Goal: Navigation & Orientation: Find specific page/section

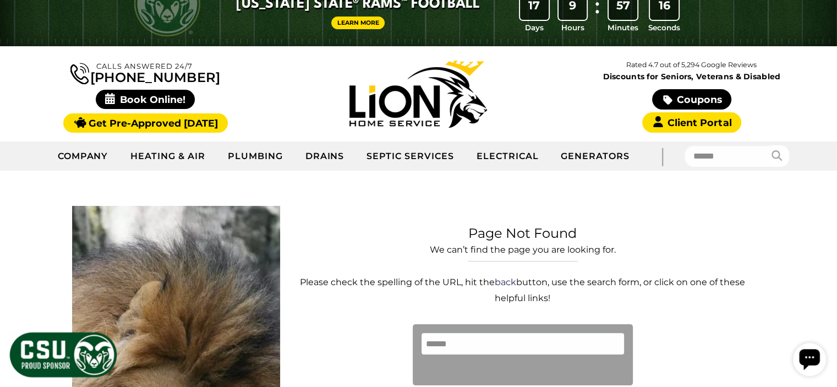
scroll to position [37, 0]
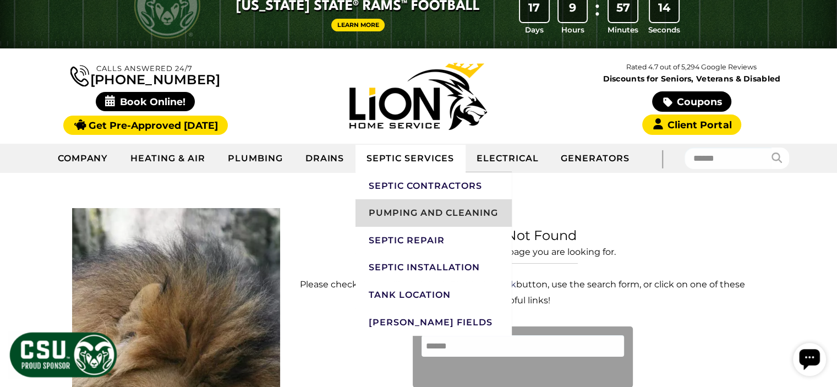
click at [406, 211] on link "Pumping and Cleaning" at bounding box center [434, 213] width 156 height 28
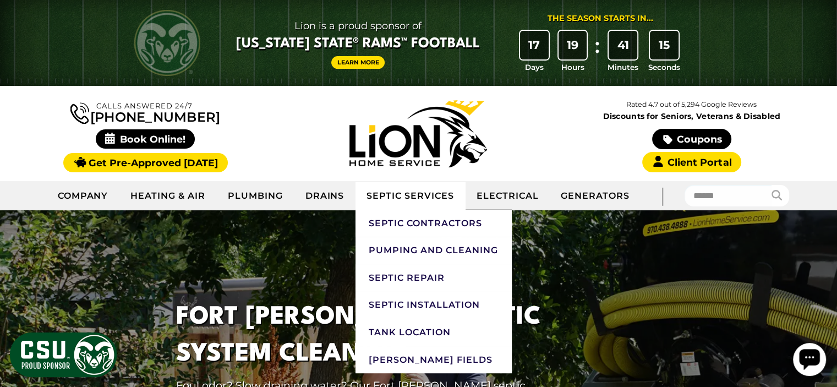
click at [422, 196] on link "Septic Services" at bounding box center [411, 196] width 110 height 28
